Goal: Transaction & Acquisition: Download file/media

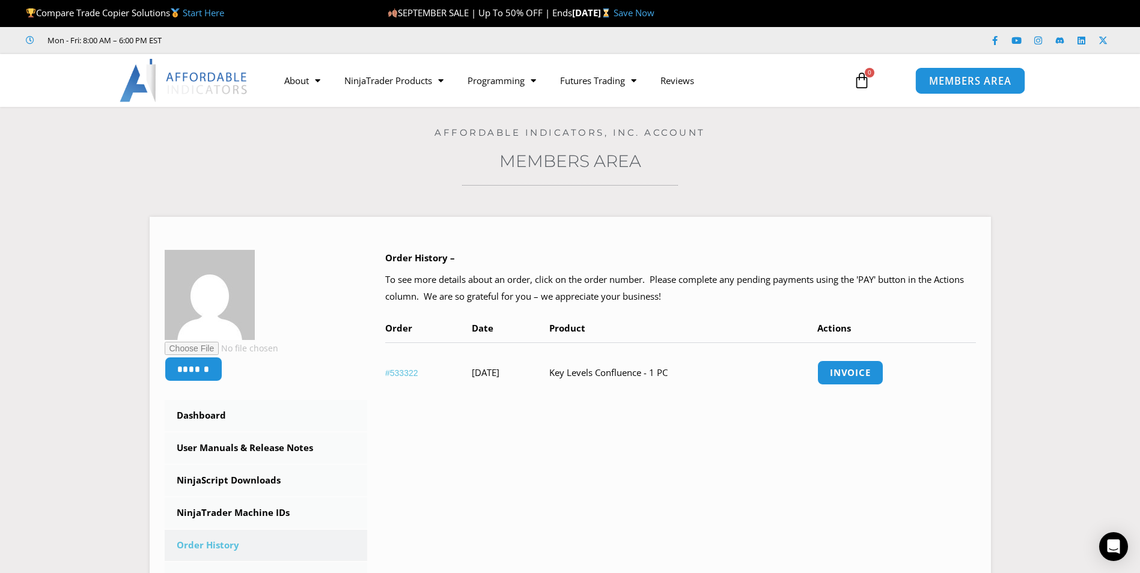
click at [951, 78] on span "MEMBERS AREA" at bounding box center [970, 81] width 82 height 10
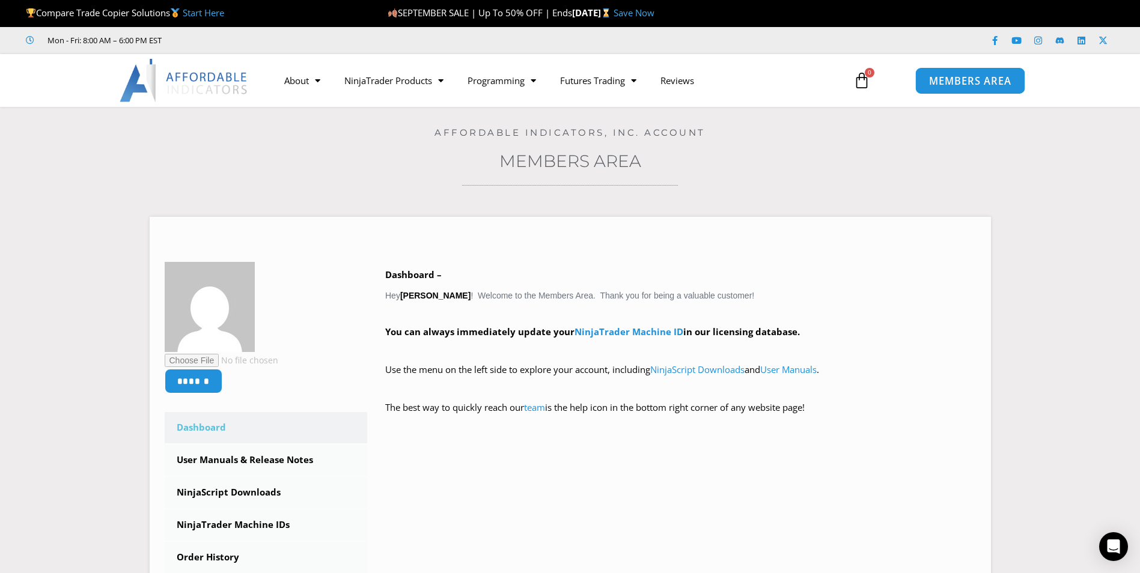
click at [994, 78] on span "MEMBERS AREA" at bounding box center [970, 81] width 82 height 10
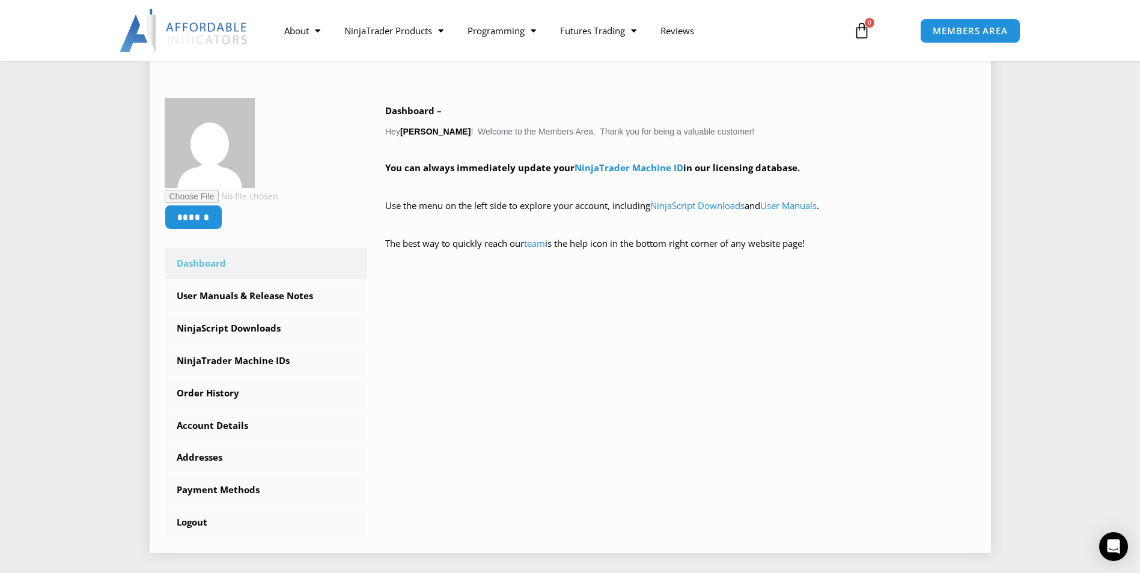
scroll to position [180, 0]
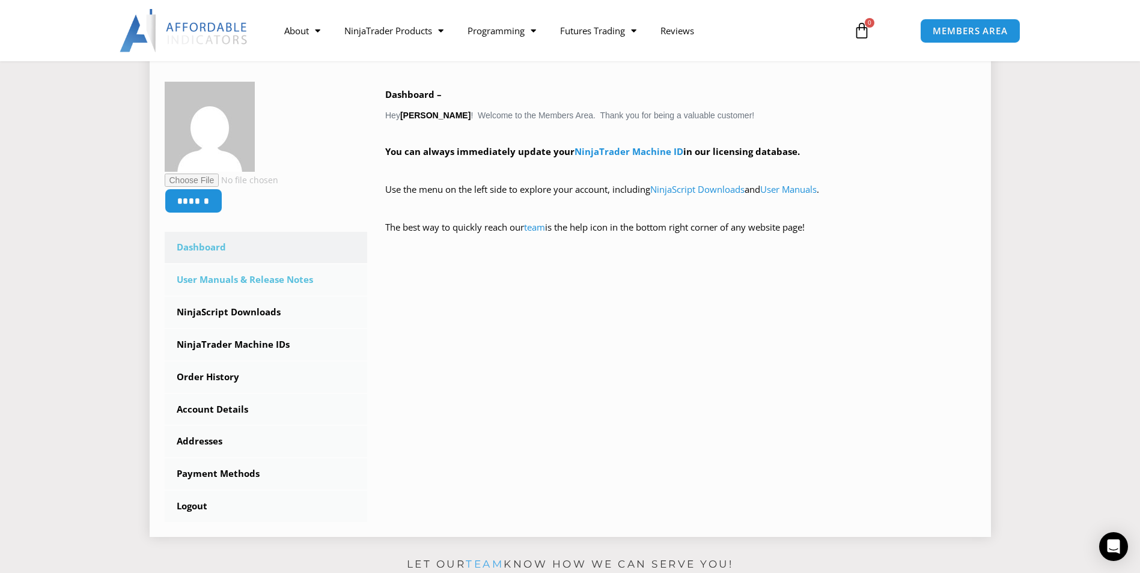
click at [221, 281] on link "User Manuals & Release Notes" at bounding box center [266, 279] width 203 height 31
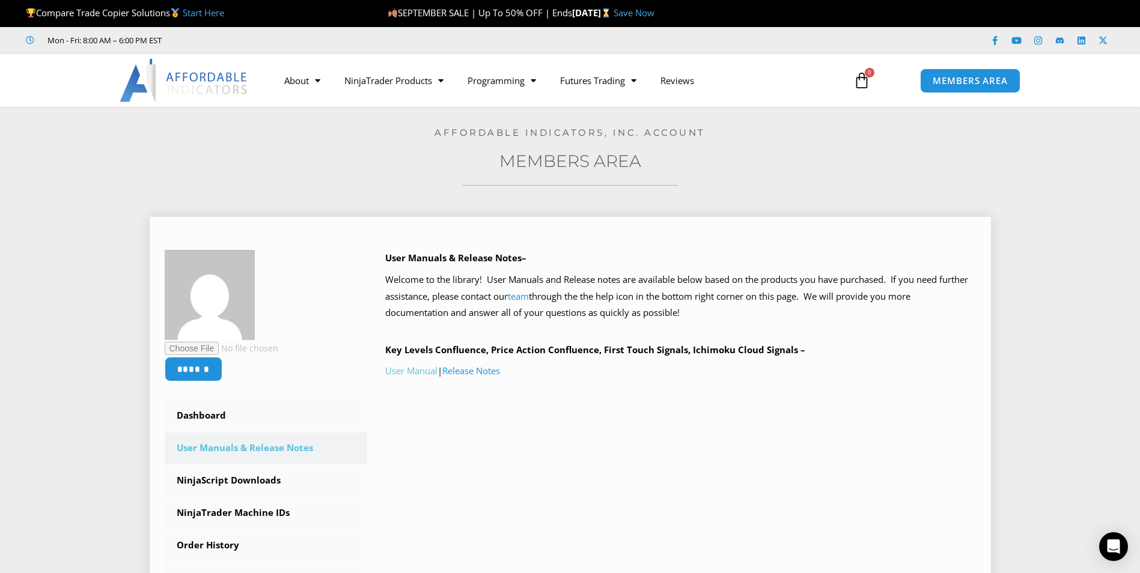
click at [415, 373] on link "User Manual" at bounding box center [411, 371] width 52 height 12
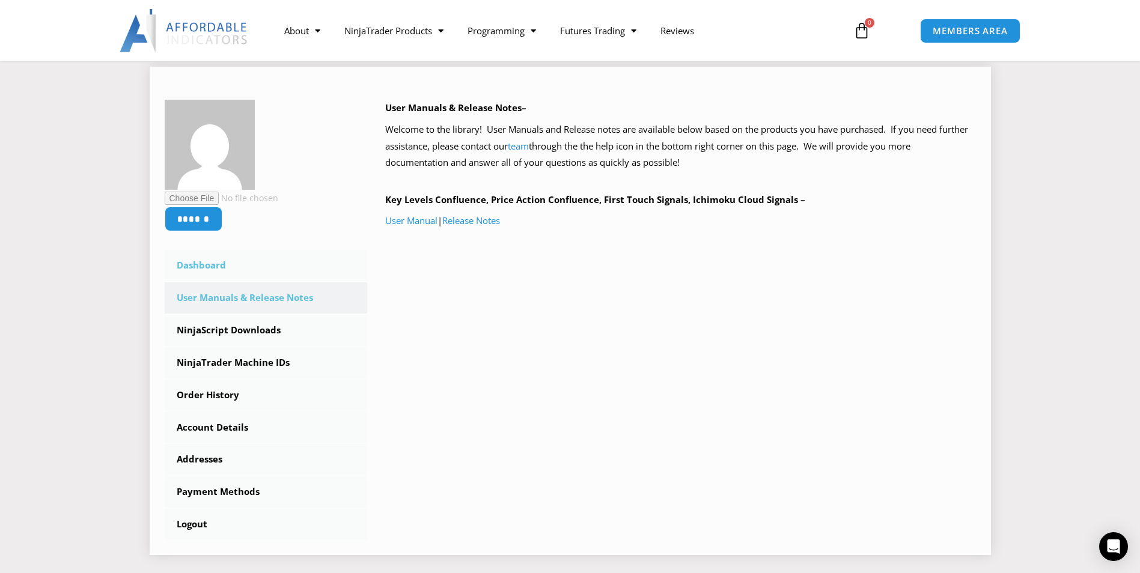
scroll to position [240, 0]
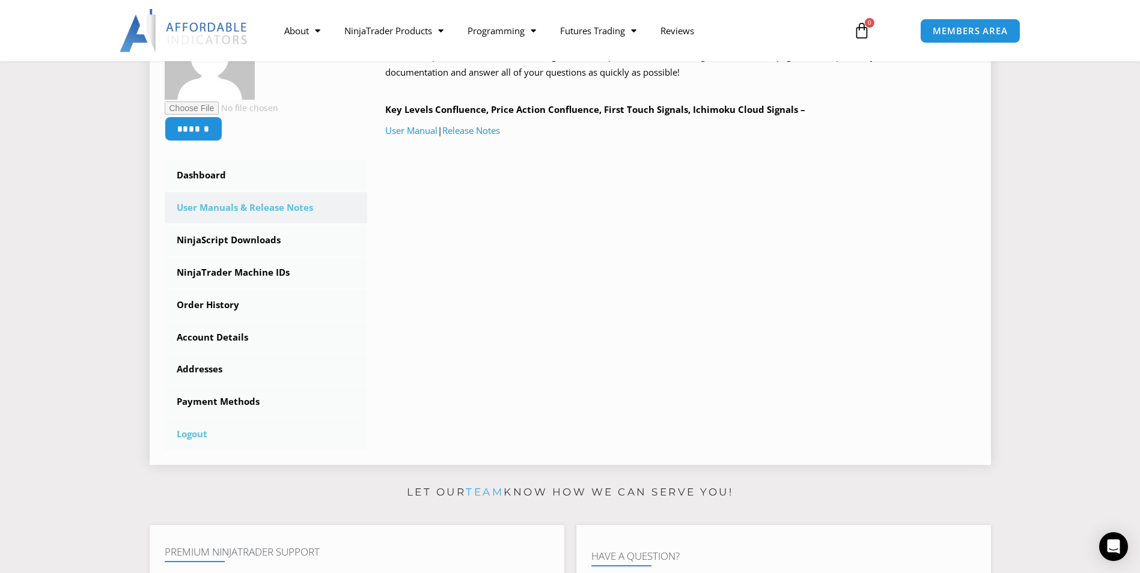
click at [191, 432] on link "Logout" at bounding box center [266, 434] width 203 height 31
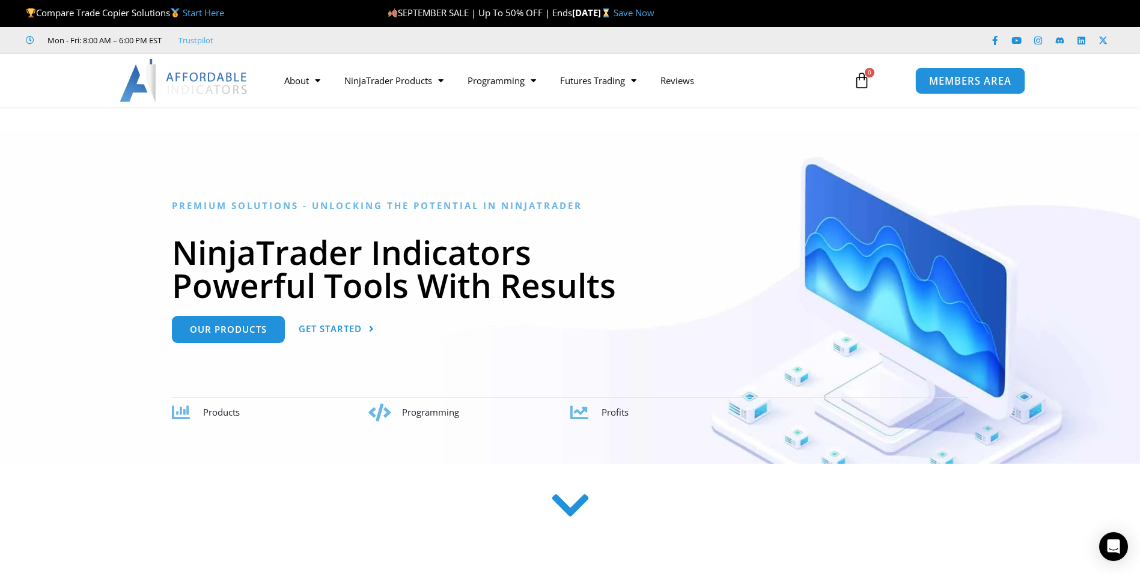
click at [963, 81] on span "MEMBERS AREA" at bounding box center [970, 81] width 82 height 10
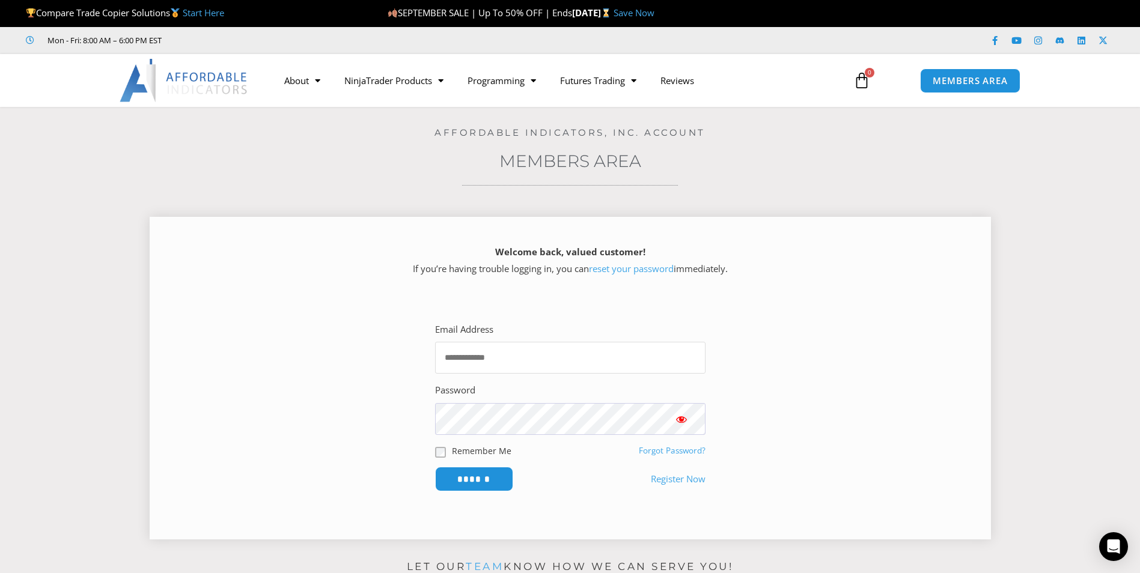
click at [489, 353] on input "Email Address" at bounding box center [570, 358] width 270 height 32
type input "**********"
click at [477, 475] on input "******" at bounding box center [474, 479] width 82 height 26
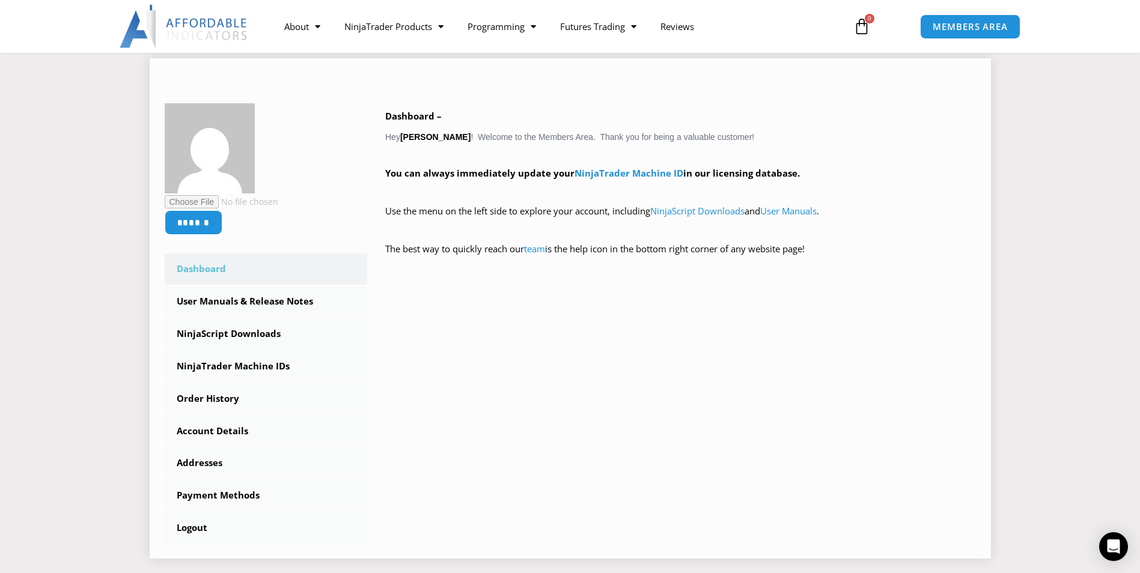
scroll to position [180, 0]
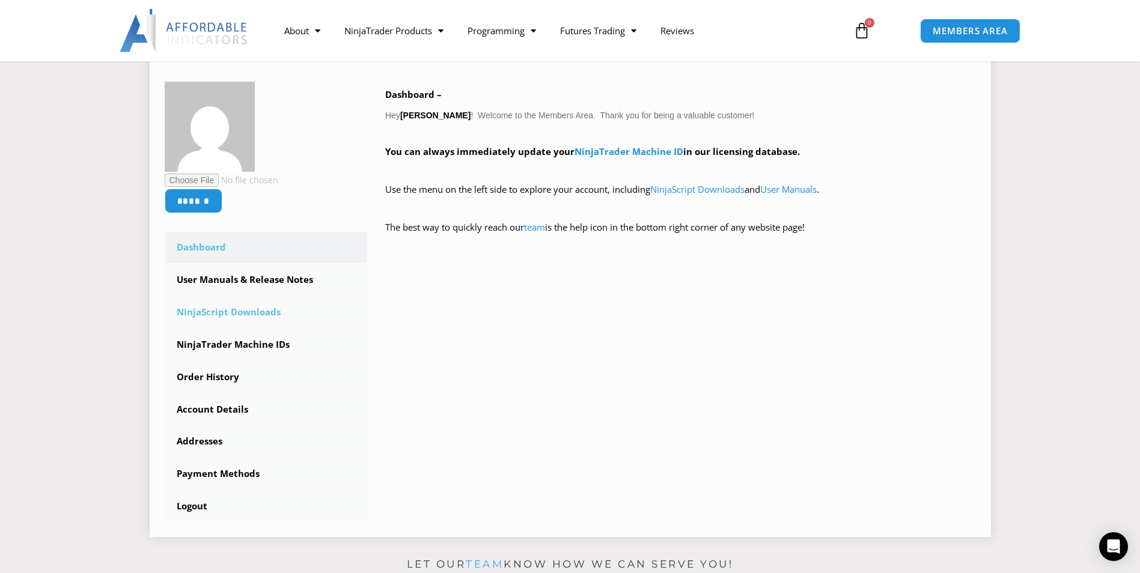
click at [249, 311] on link "NinjaScript Downloads" at bounding box center [266, 312] width 203 height 31
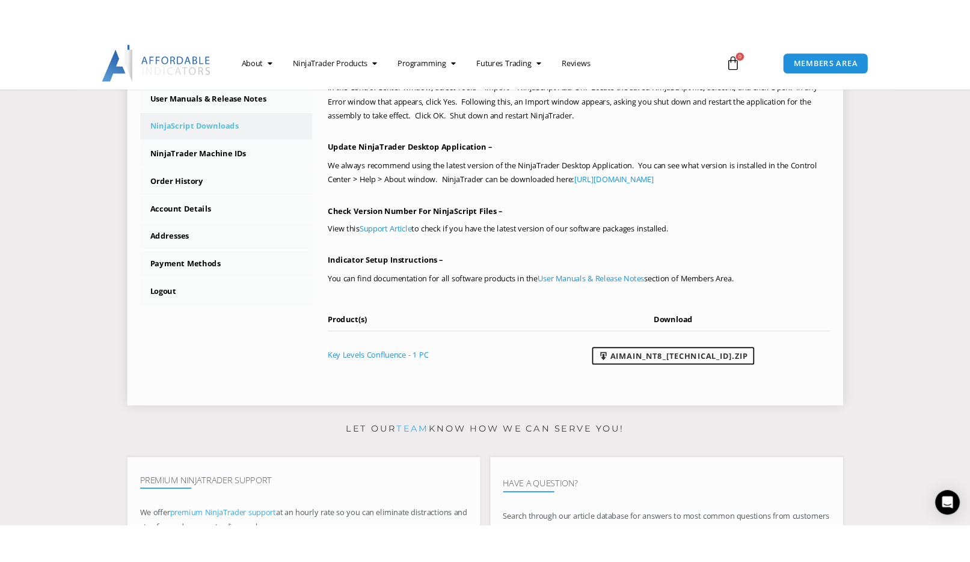
scroll to position [421, 0]
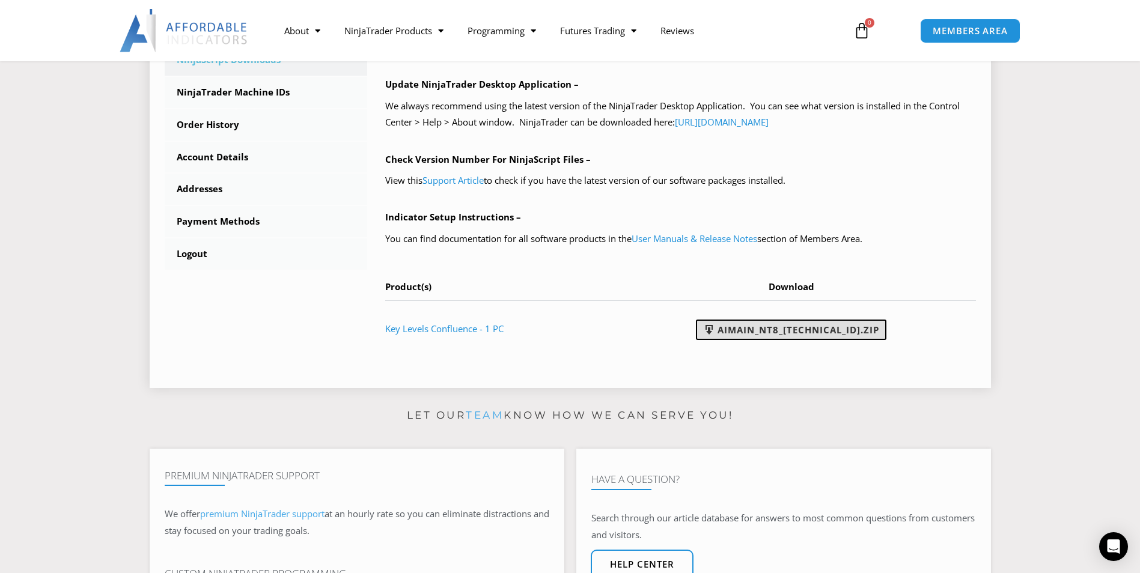
click at [787, 327] on link "AIMain_NT8_[TECHNICAL_ID].zip" at bounding box center [791, 330] width 191 height 20
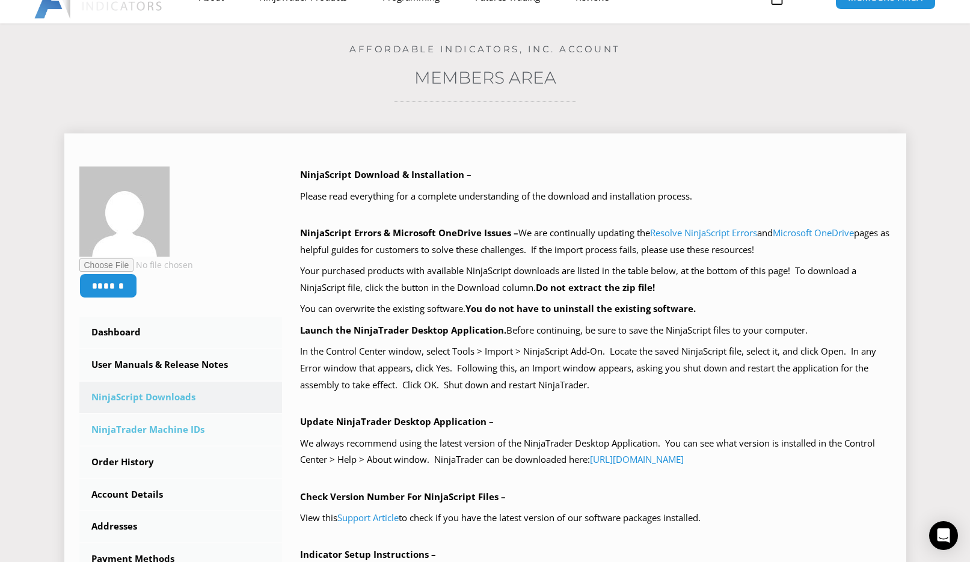
scroll to position [301, 0]
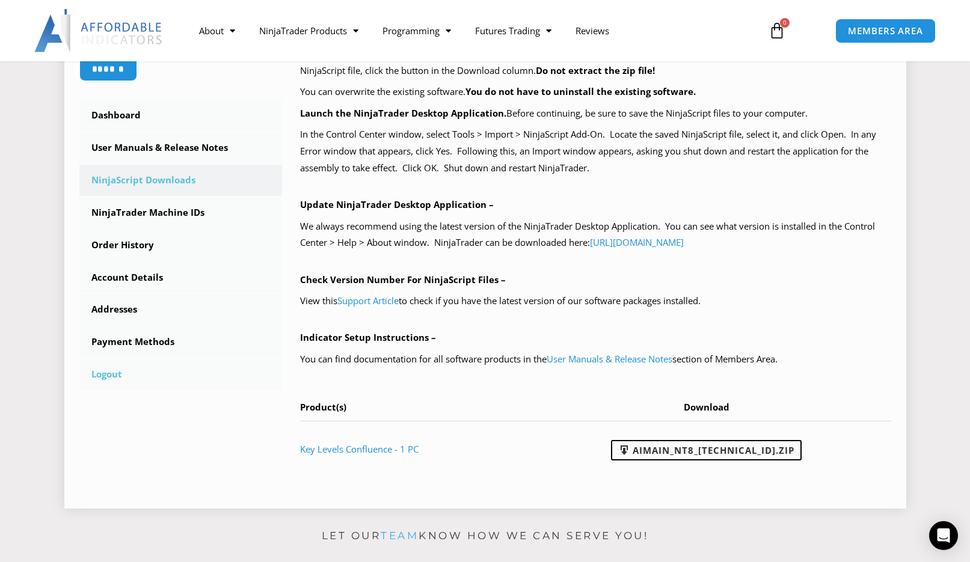
click at [118, 374] on link "Logout" at bounding box center [180, 374] width 203 height 31
